Goal: Transaction & Acquisition: Download file/media

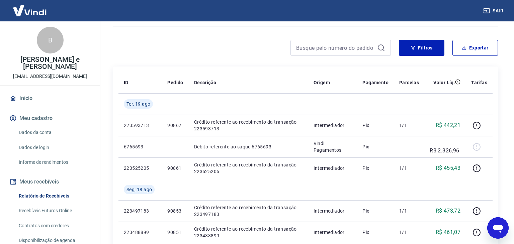
scroll to position [77, 0]
click at [470, 49] on button "Exportar" at bounding box center [474, 47] width 45 height 16
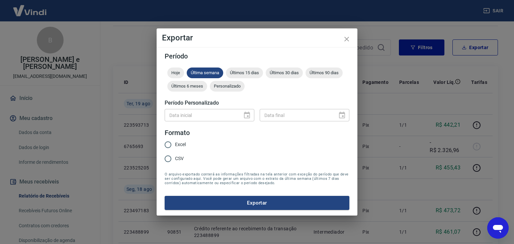
click at [185, 144] on span "Excel" at bounding box center [180, 144] width 11 height 7
click at [175, 144] on input "Excel" at bounding box center [168, 145] width 14 height 14
radio input "true"
click at [240, 74] on span "Últimos 15 dias" at bounding box center [244, 72] width 37 height 5
click at [242, 202] on button "Exportar" at bounding box center [256, 203] width 185 height 14
